Goal: Task Accomplishment & Management: Use online tool/utility

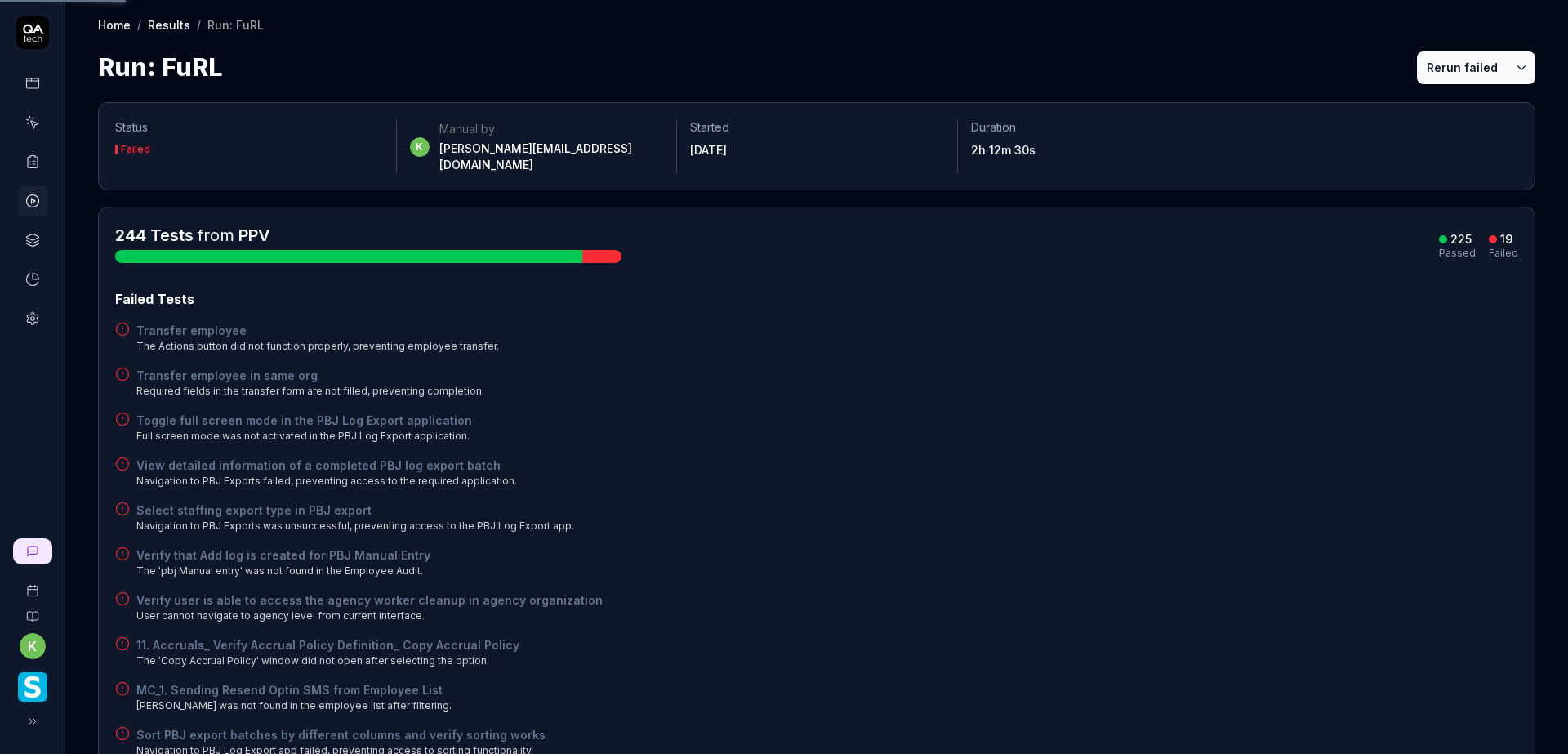
scroll to position [163, 0]
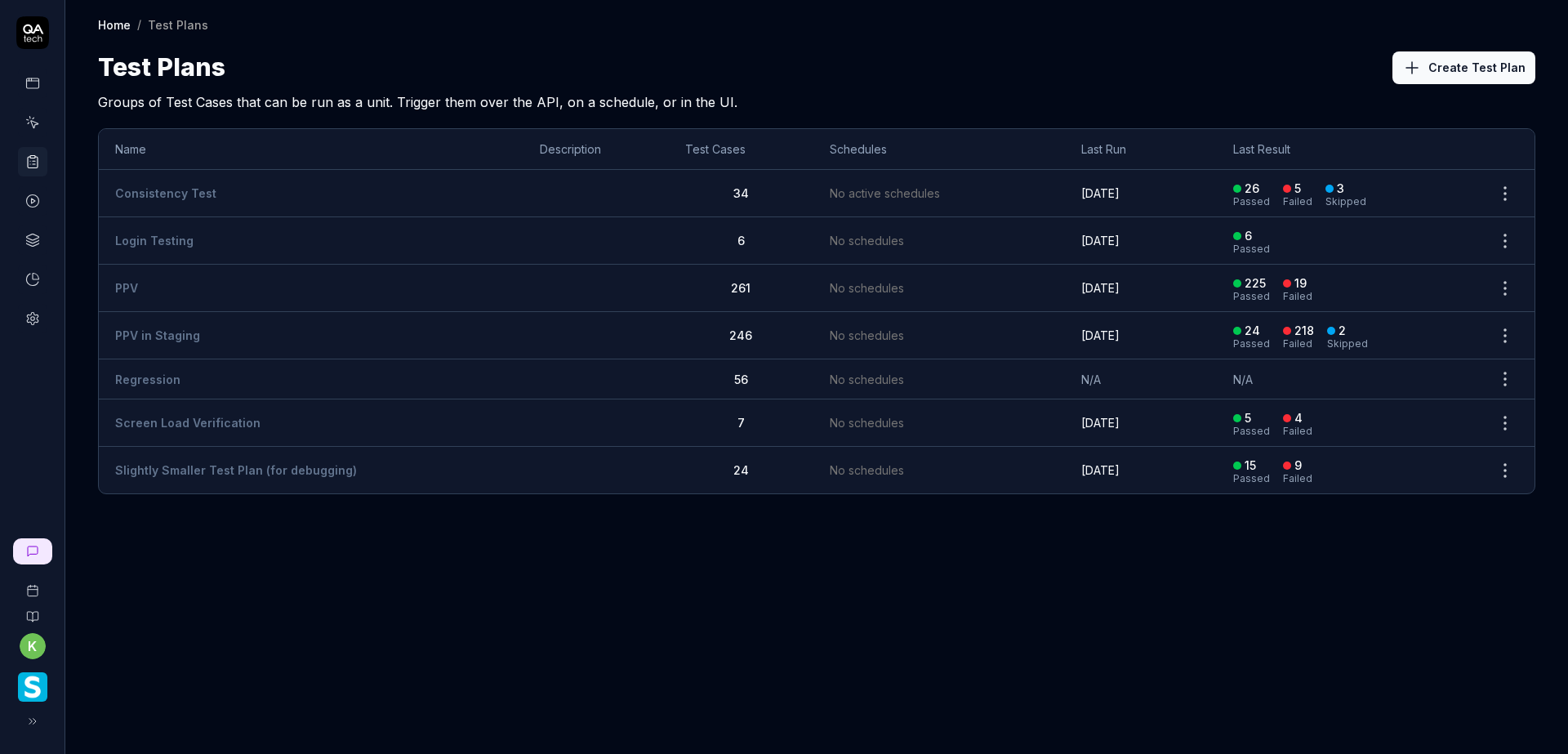
click at [126, 284] on link "PPV" at bounding box center [126, 287] width 23 height 14
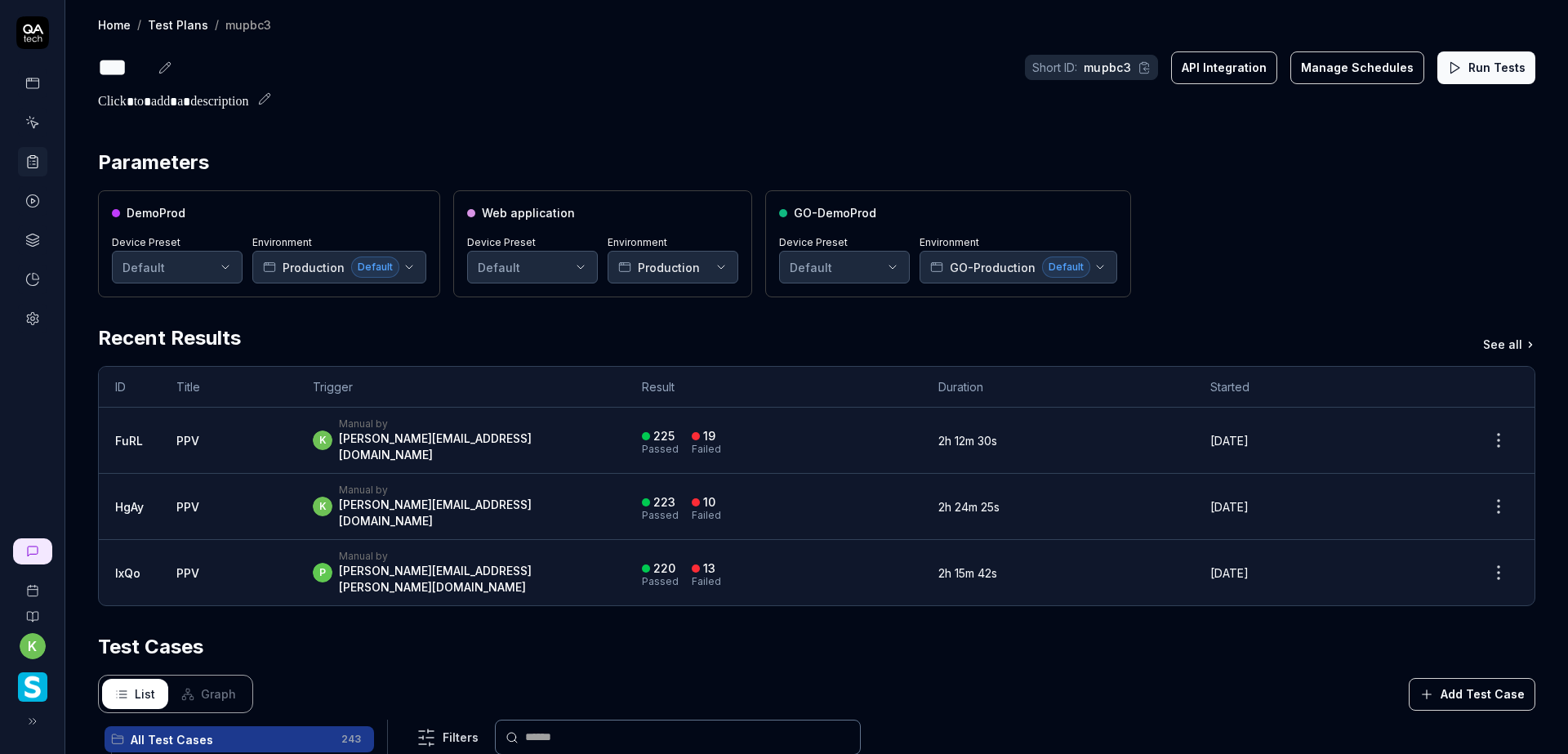
click at [1448, 71] on icon at bounding box center [1455, 67] width 15 height 15
click at [1245, 209] on div "DemoProd Device Preset Default Environment Production Default Web application D…" at bounding box center [816, 243] width 1438 height 107
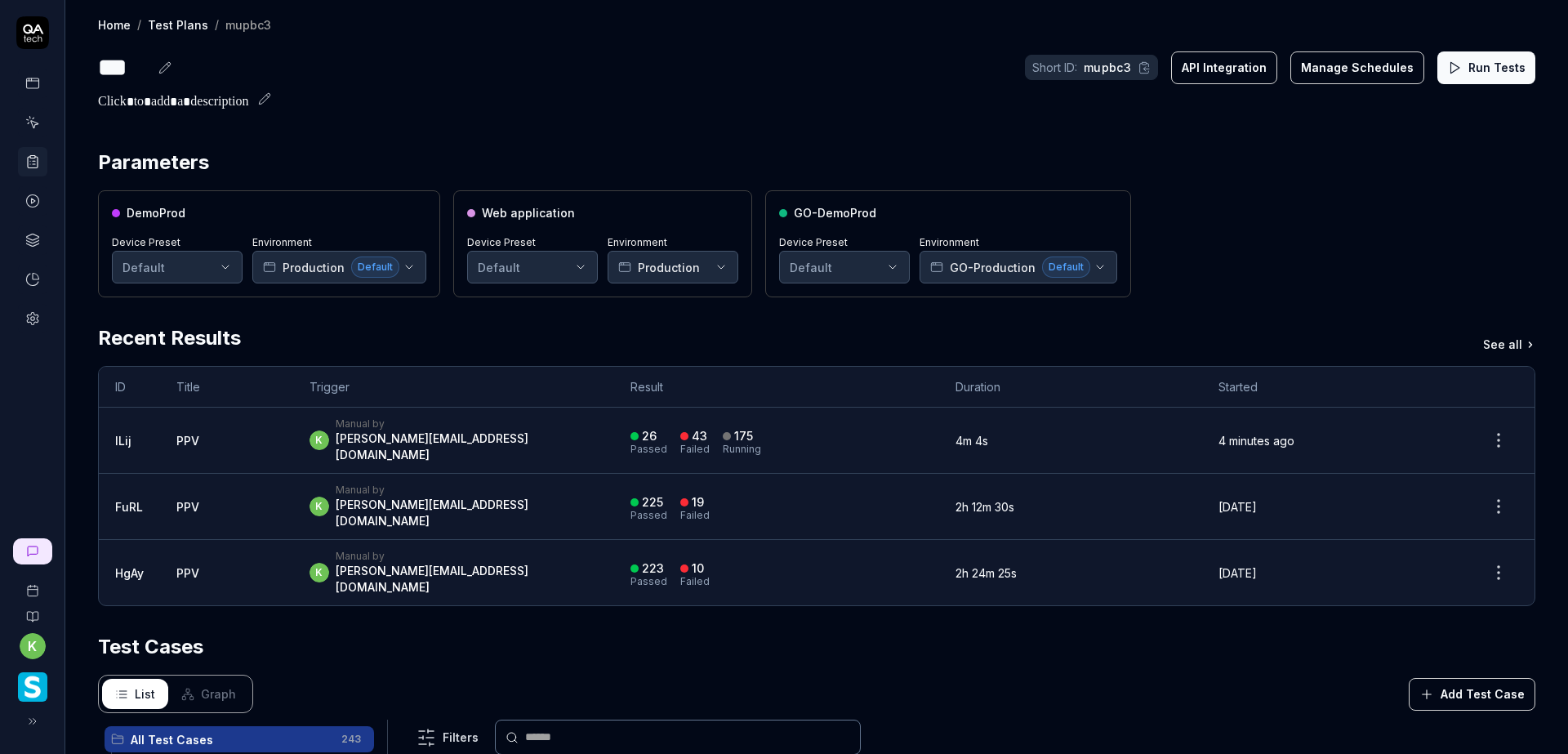
click at [497, 428] on div "k Manual by [PERSON_NAME][EMAIL_ADDRESS][DOMAIN_NAME]" at bounding box center [453, 440] width 288 height 46
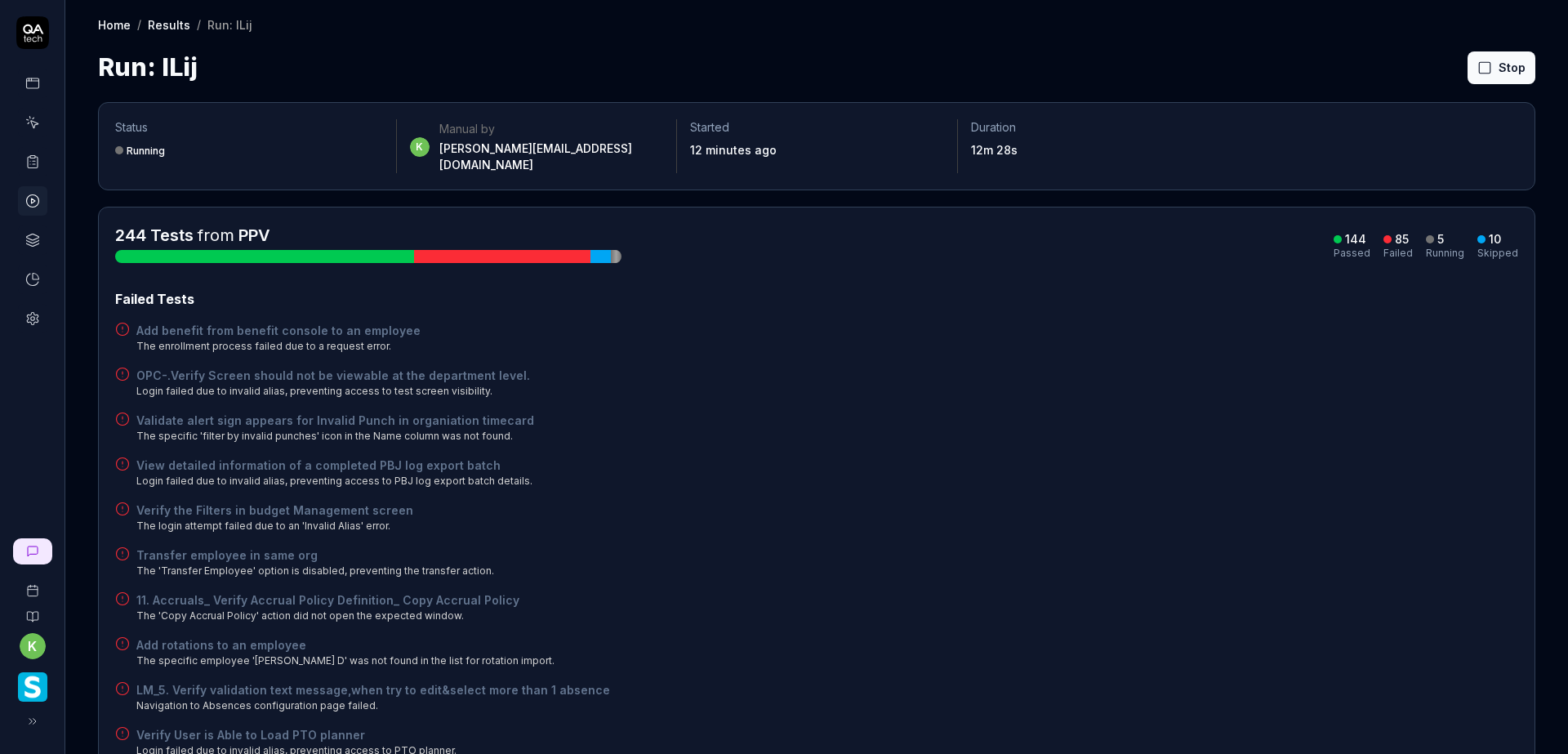
click at [1191, 420] on div "Validate alert sign appears for Invalid Punch in organiation timecard The speci…" at bounding box center [816, 427] width 1403 height 32
click at [1066, 337] on div "Add benefit from benefit console to an employee The enrollment process failed d…" at bounding box center [816, 337] width 1403 height 32
click at [1071, 546] on div "Transfer employee in same org The 'Transfer Employee' option is disabled, preve…" at bounding box center [816, 562] width 1403 height 32
click at [1438, 64] on button "Rerun failed" at bounding box center [1462, 67] width 90 height 33
click at [865, 371] on div "OPC-.Verify Screen should not be viewable at the department level. Login failed…" at bounding box center [816, 382] width 1403 height 32
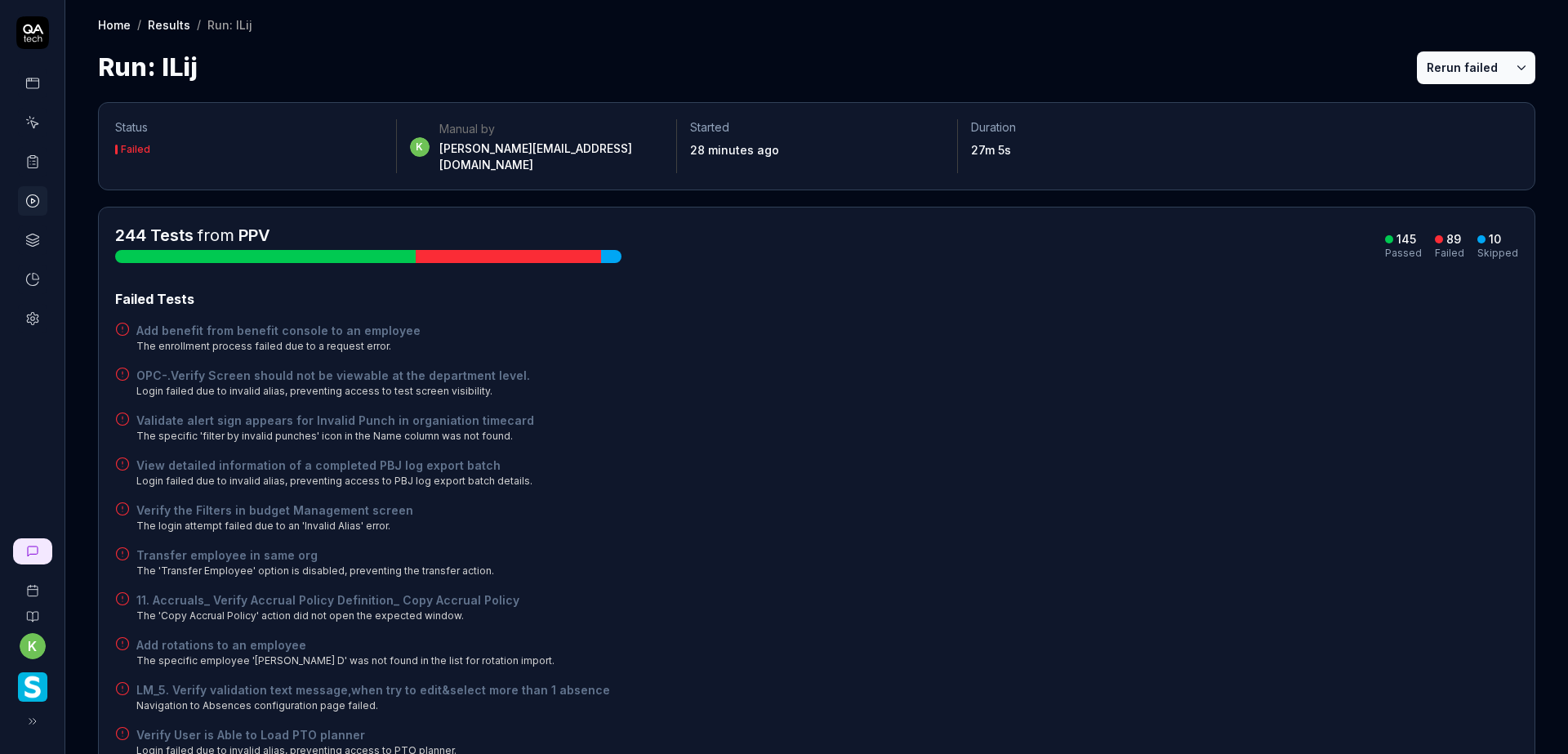
click at [1004, 411] on div "Validate alert sign appears for Invalid Punch in organiation timecard The speci…" at bounding box center [816, 427] width 1403 height 32
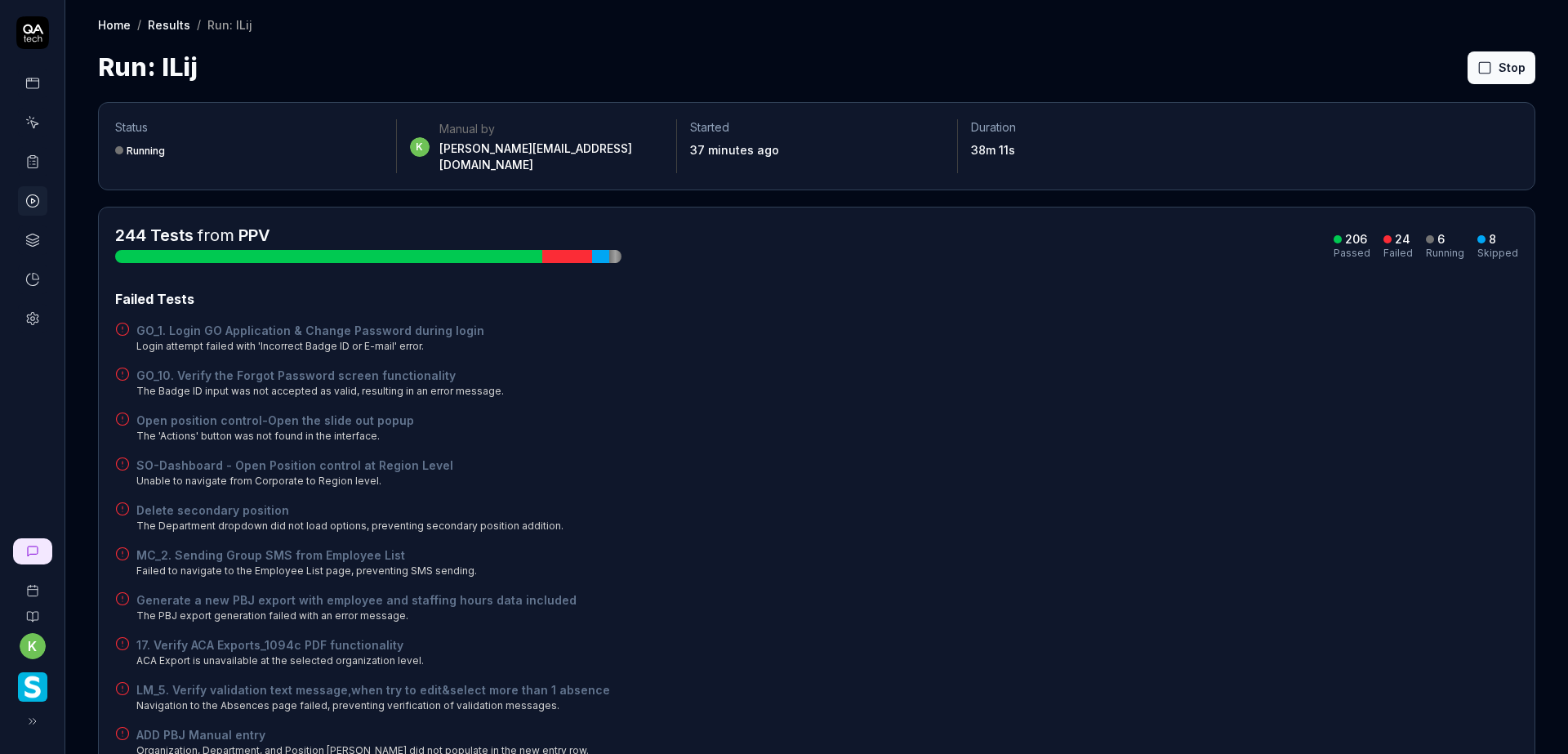
drag, startPoint x: 1125, startPoint y: 433, endPoint x: 1118, endPoint y: 418, distance: 16.6
click at [1274, 324] on div "GO_1. Login GO Application & Change Password during login Login attempt failed …" at bounding box center [816, 337] width 1403 height 32
click at [1277, 322] on div "GO_1. Login GO Application & Change Password during login Login attempt failed …" at bounding box center [816, 337] width 1403 height 32
click at [1444, 66] on button "Rerun failed" at bounding box center [1462, 67] width 90 height 33
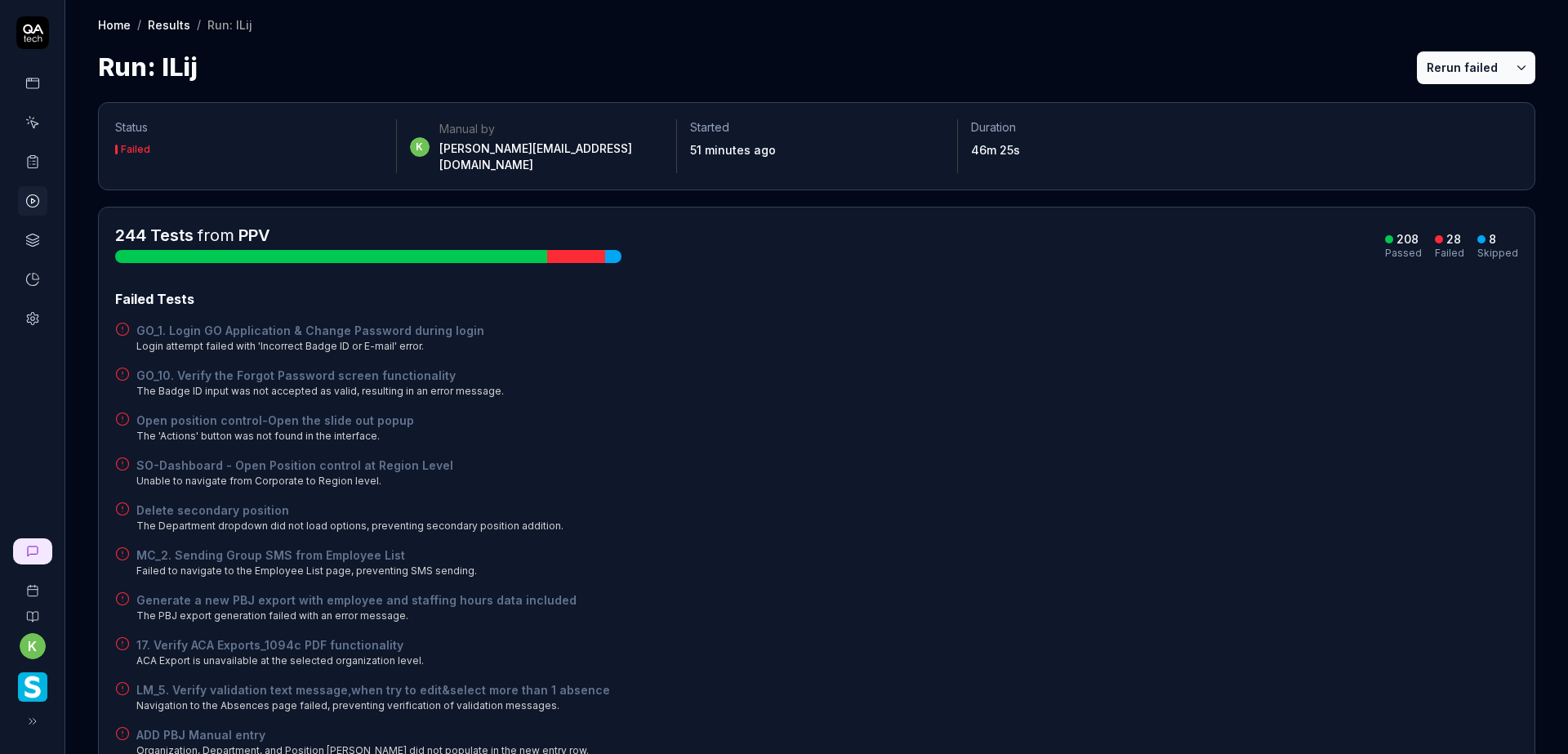
click at [1449, 62] on button "Rerun failed" at bounding box center [1462, 67] width 90 height 33
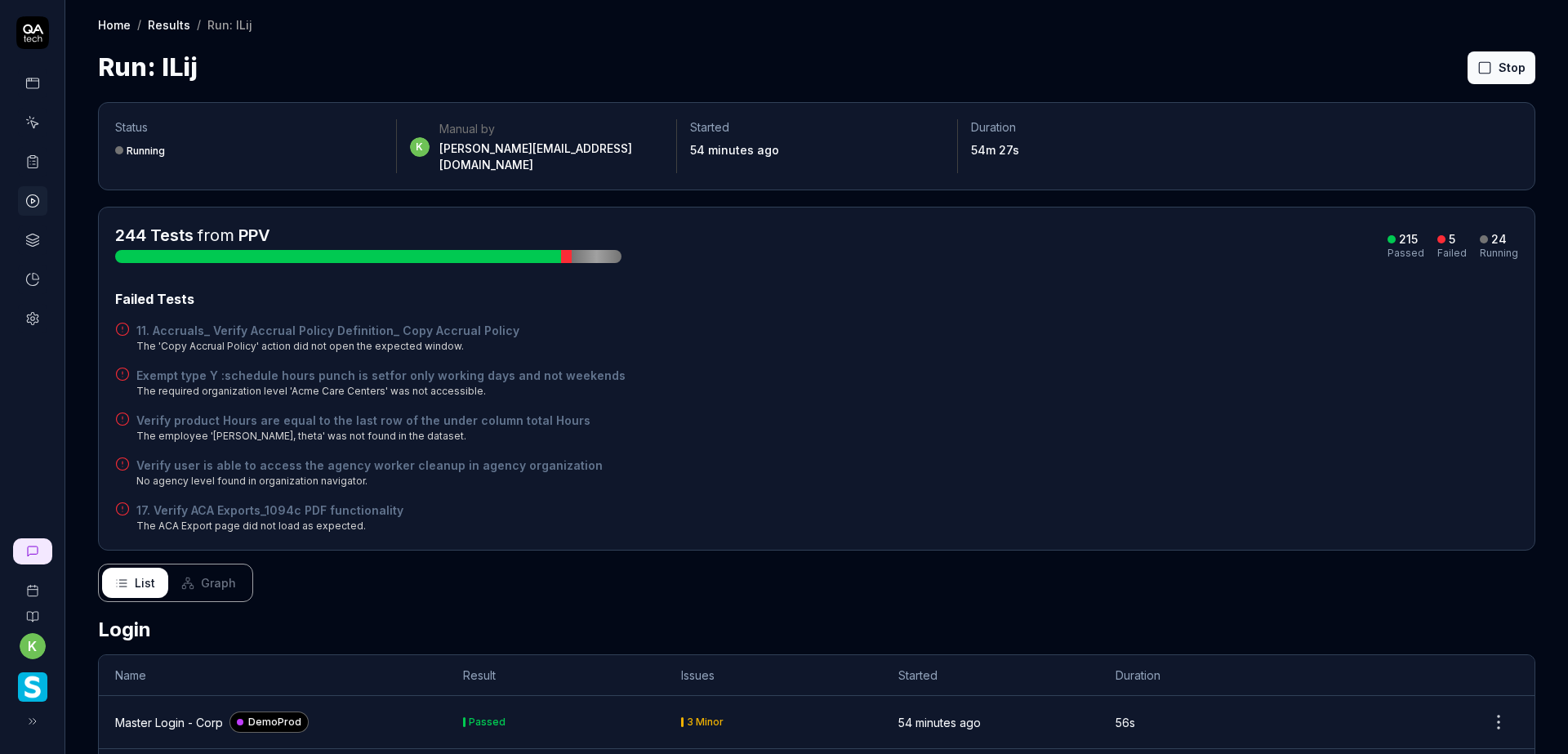
click at [1331, 378] on div "Exempt type Y :schedule hours punch is setfor only working days and not weekend…" at bounding box center [816, 382] width 1403 height 32
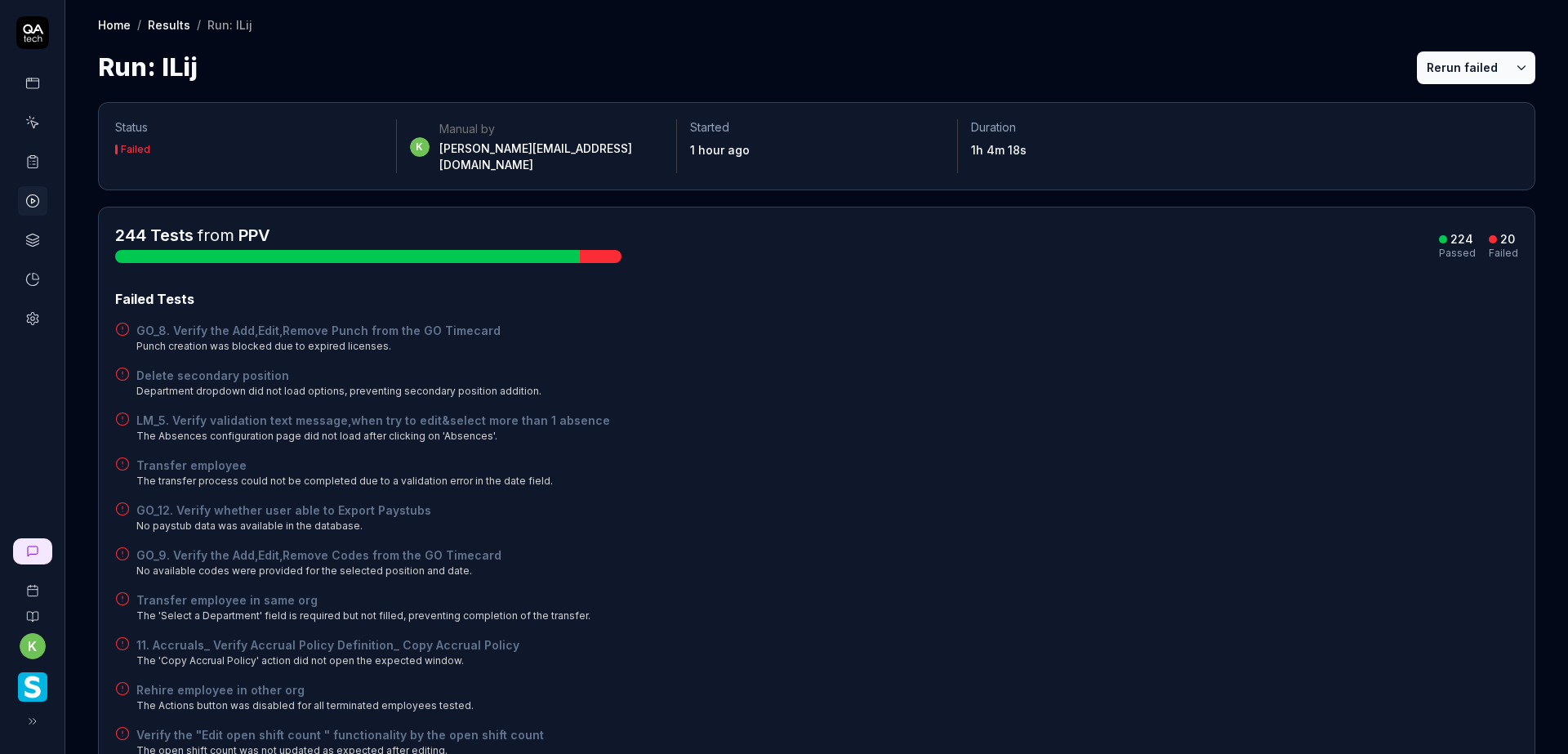
click at [1292, 223] on div "244 Tests from PPV 224 Passed 20 Failed" at bounding box center [816, 243] width 1403 height 39
click at [1447, 67] on button "Rerun failed" at bounding box center [1462, 67] width 90 height 33
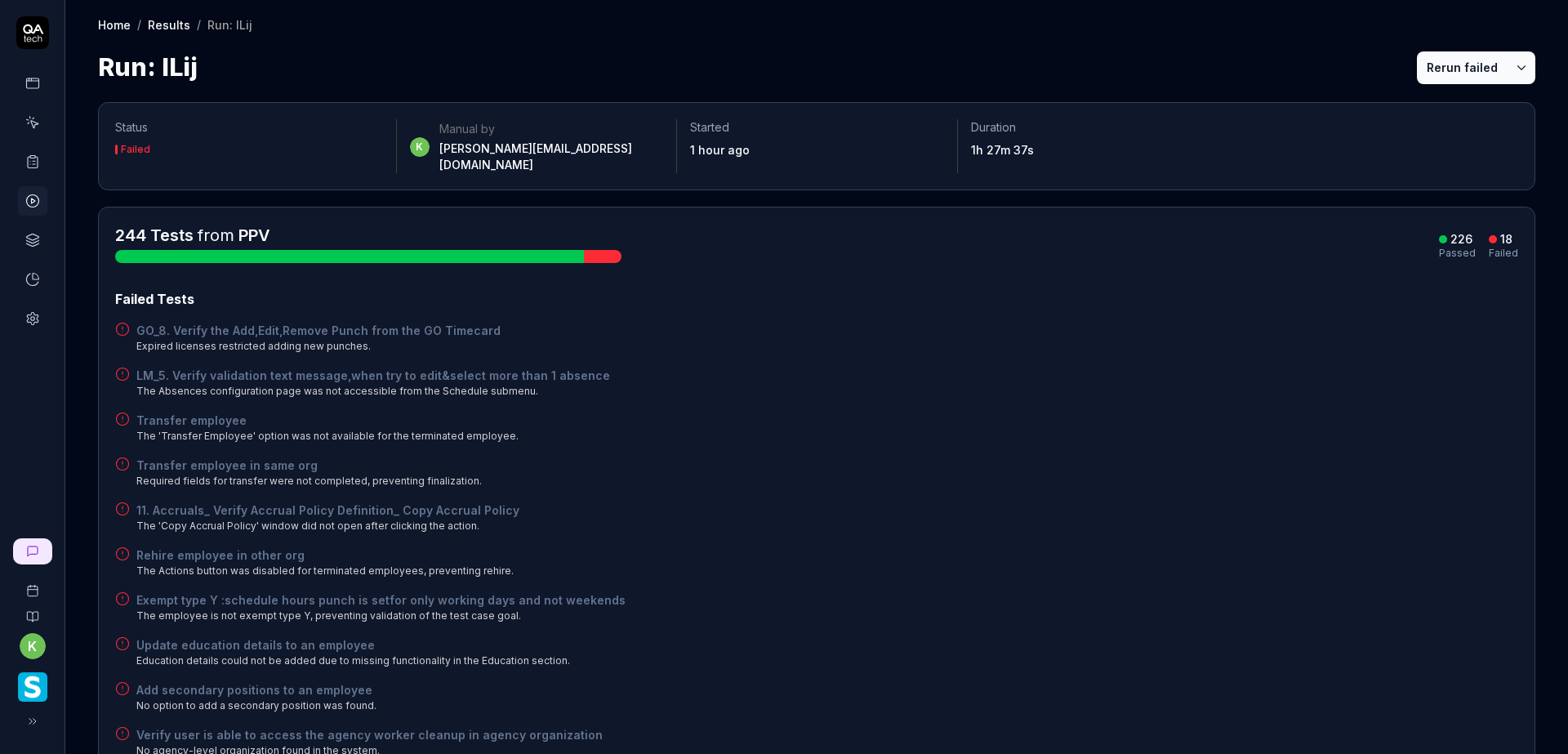
click at [1430, 61] on button "Rerun failed" at bounding box center [1462, 67] width 90 height 33
click at [1010, 591] on div "Exempt type Y :schedule hours punch is setfor only working days and not weekend…" at bounding box center [816, 606] width 1403 height 32
click at [1449, 65] on button "Rerun failed" at bounding box center [1462, 67] width 90 height 33
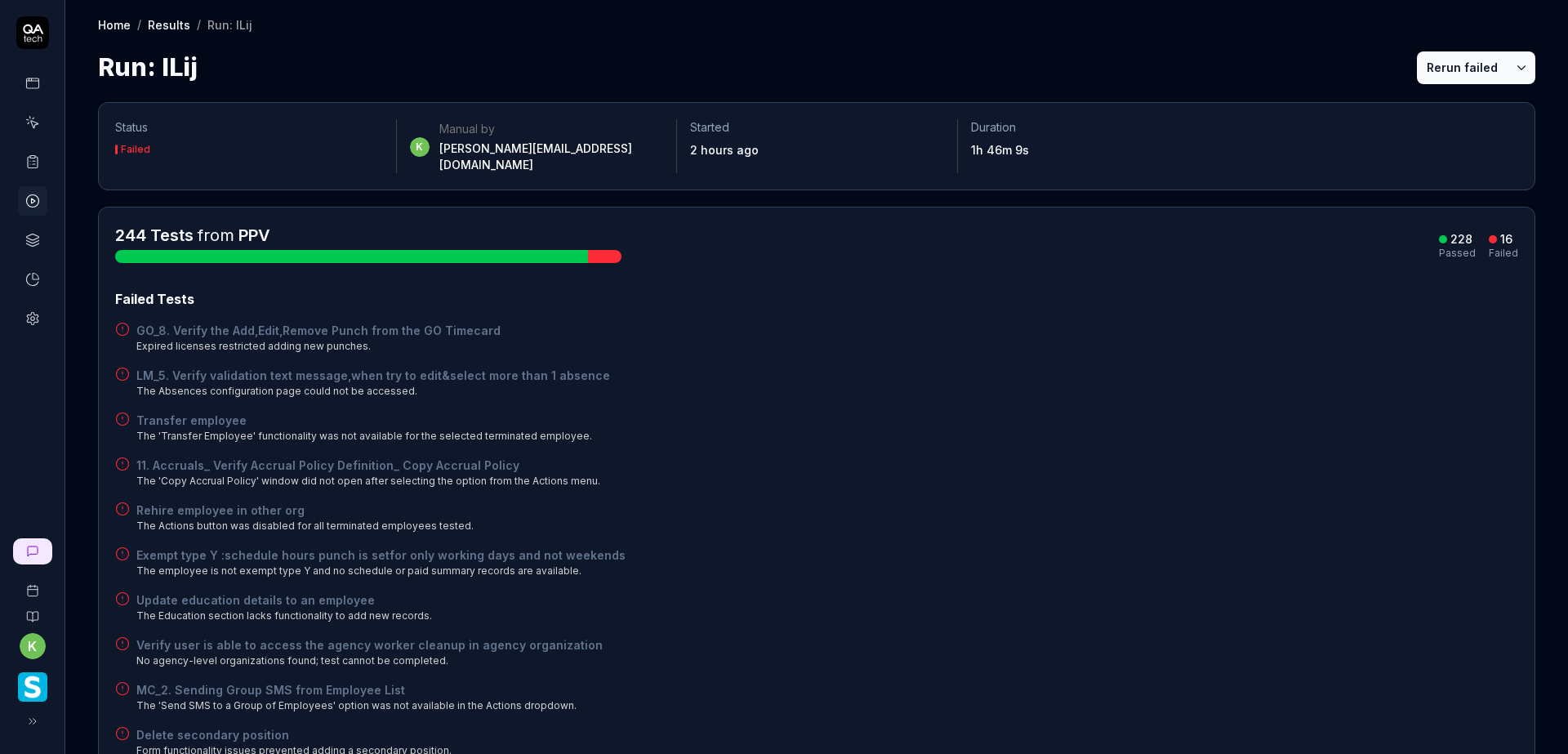
click at [1179, 549] on div "Exempt type Y :schedule hours punch is setfor only working days and not weekend…" at bounding box center [816, 562] width 1403 height 32
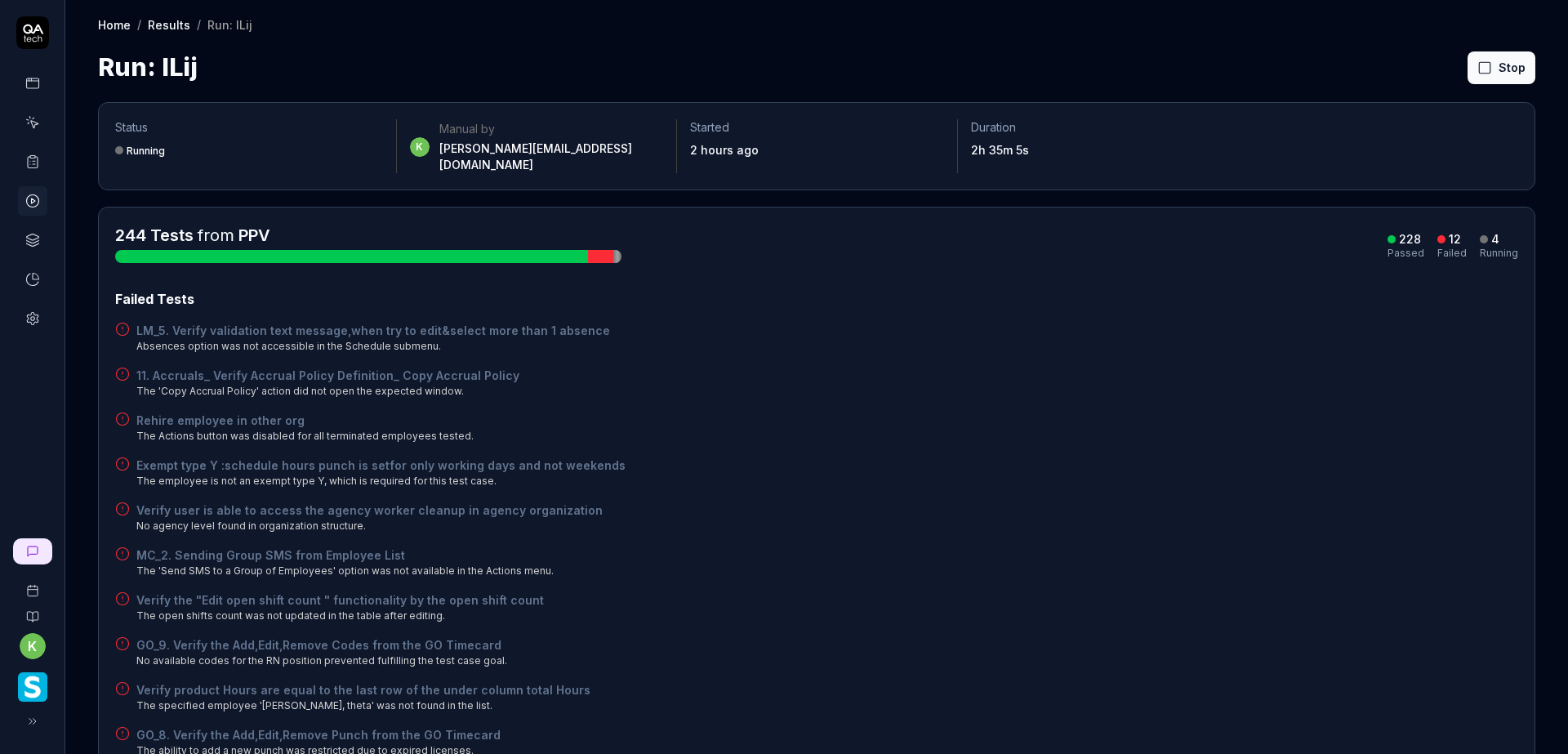
click at [1160, 527] on div "Failed Tests LM_5. Verify validation text message,when try to edit&select more …" at bounding box center [816, 568] width 1403 height 558
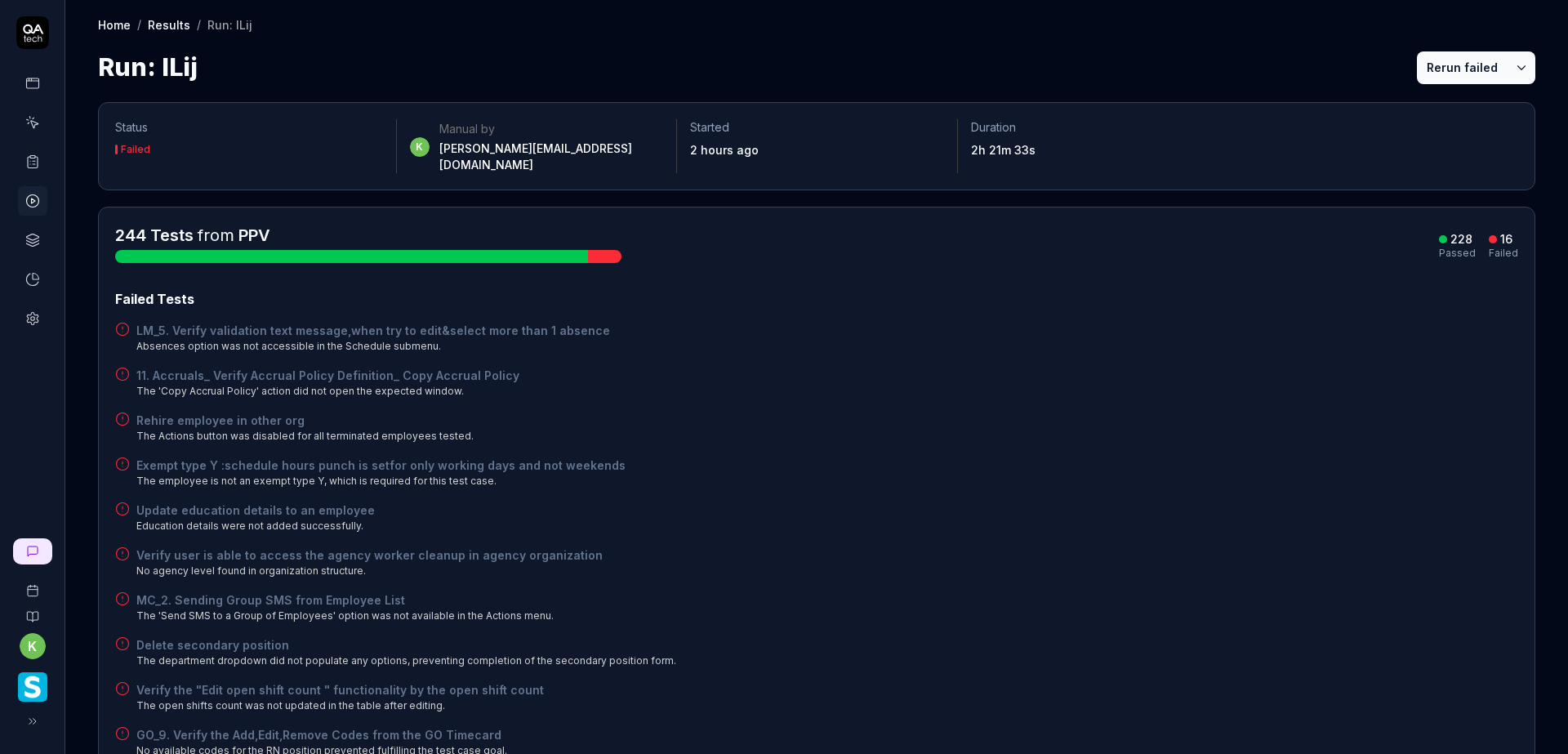
click at [1284, 52] on div "Run: lLij Rerun failed" at bounding box center [816, 67] width 1438 height 36
click at [1390, 411] on div "Rehire employee in other org The Actions button was disabled for all terminated…" at bounding box center [816, 427] width 1403 height 32
drag, startPoint x: 1156, startPoint y: 412, endPoint x: 1115, endPoint y: 411, distance: 41.0
click at [1156, 412] on div "Rehire employee in other org The Actions button was disabled for all terminated…" at bounding box center [816, 427] width 1403 height 32
click at [899, 501] on div "Update education details to an employee Education details were not added succes…" at bounding box center [816, 517] width 1403 height 32
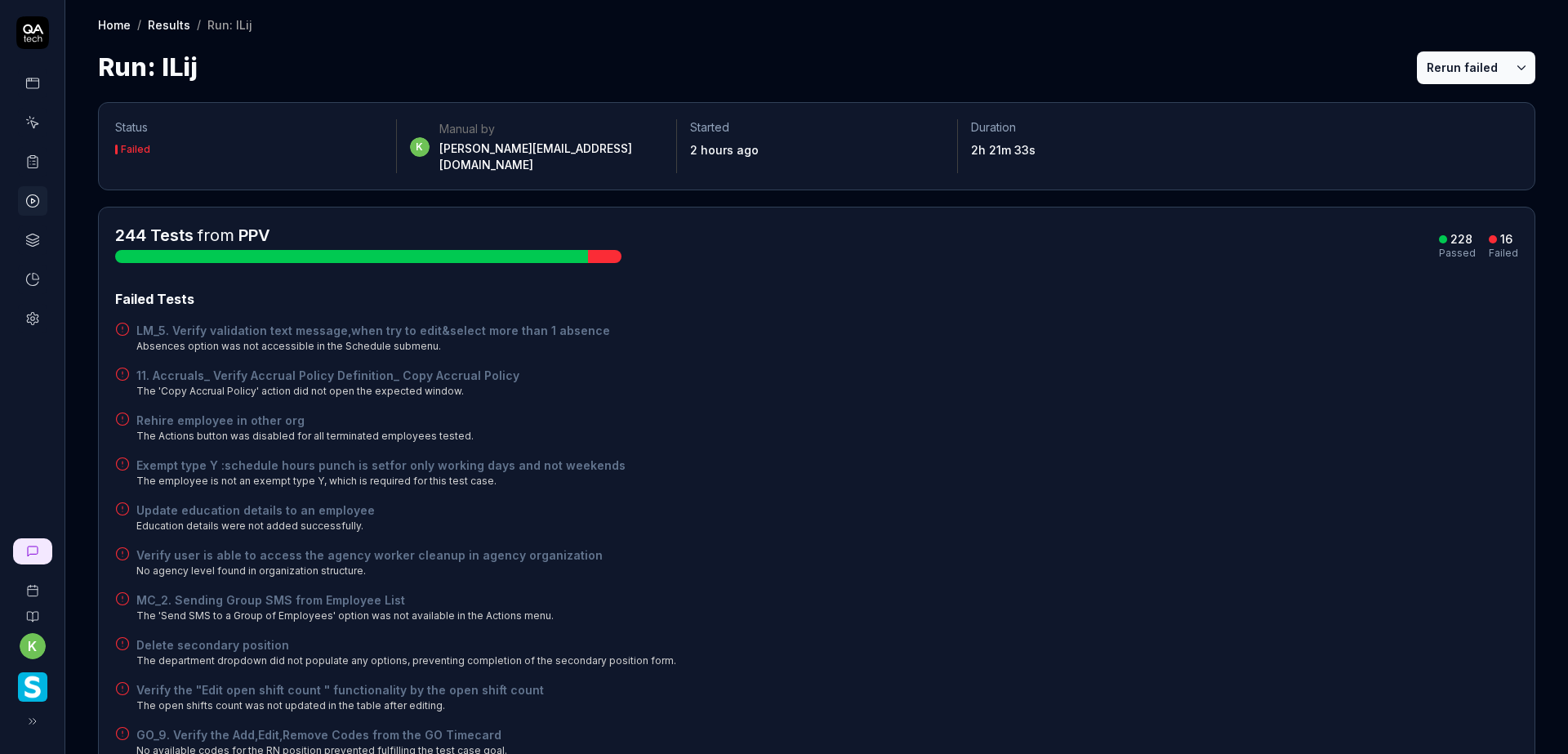
drag, startPoint x: 1043, startPoint y: 694, endPoint x: 1065, endPoint y: 741, distance: 51.9
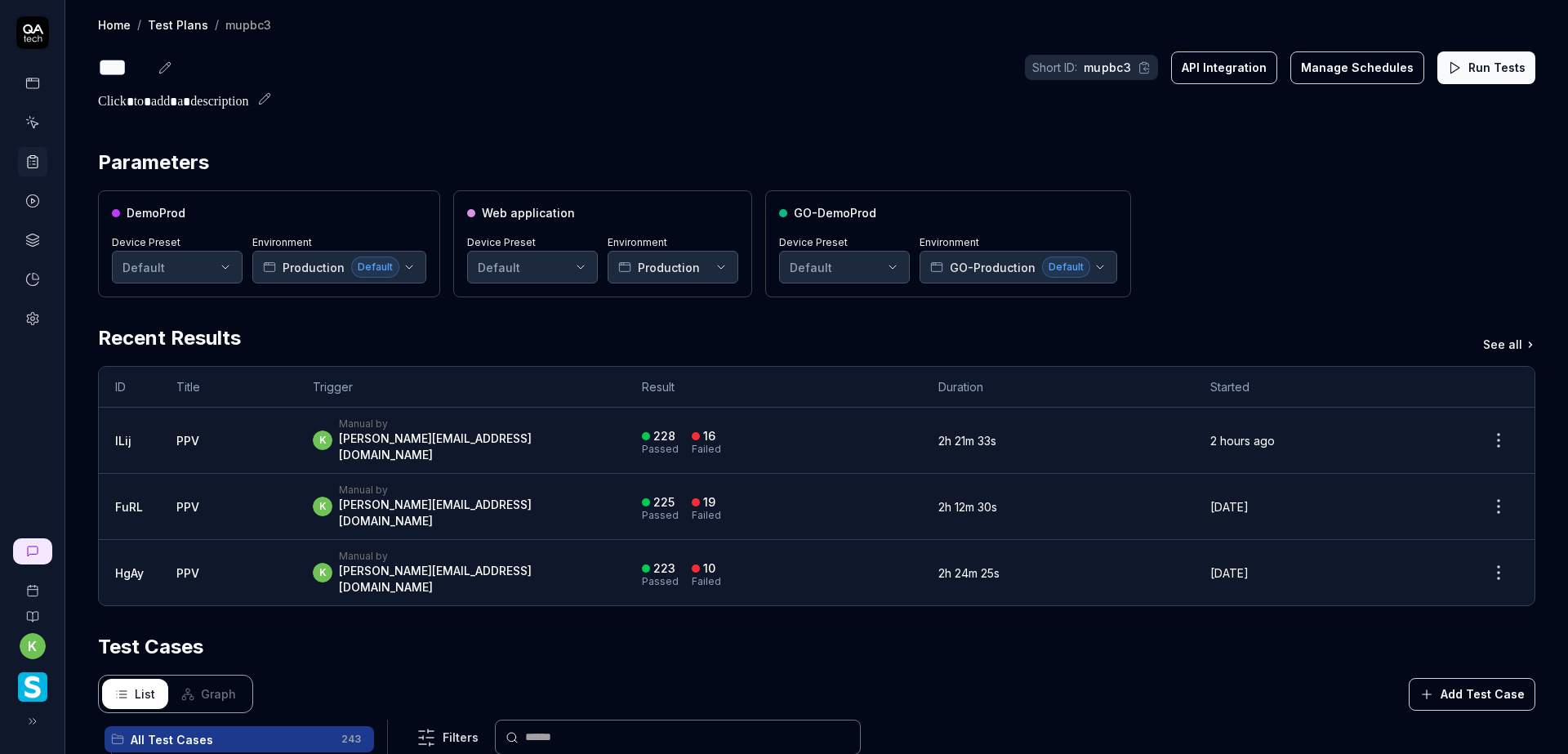
click at [1293, 243] on div "DemoProd Device Preset Default Environment Production Default Web application D…" at bounding box center [816, 243] width 1438 height 107
